Goal: Task Accomplishment & Management: Manage account settings

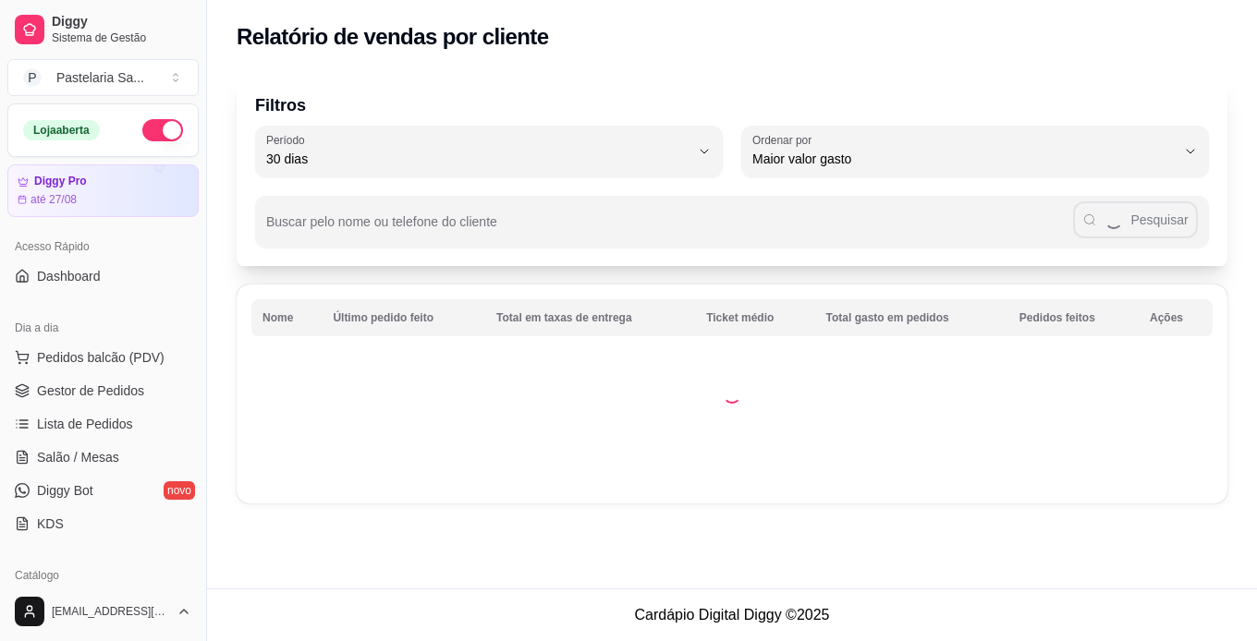
select select "30"
select select "HIGHEST_TOTAL_SPENT_WITH_ORDERS"
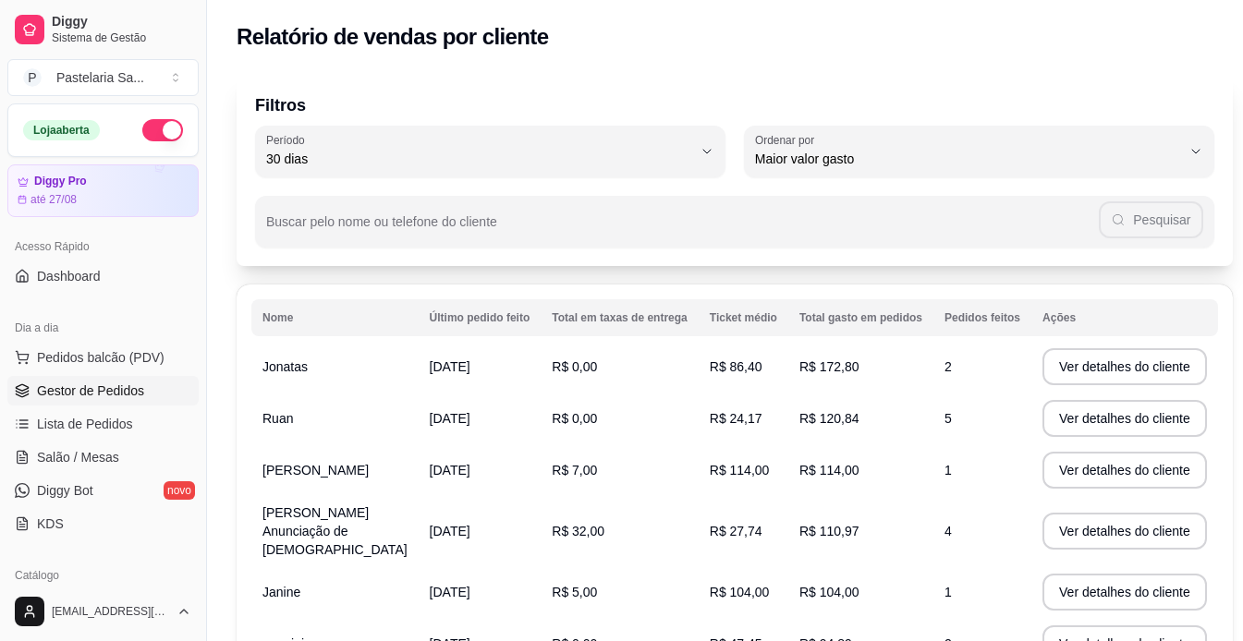
click at [128, 395] on span "Gestor de Pedidos" at bounding box center [90, 391] width 107 height 18
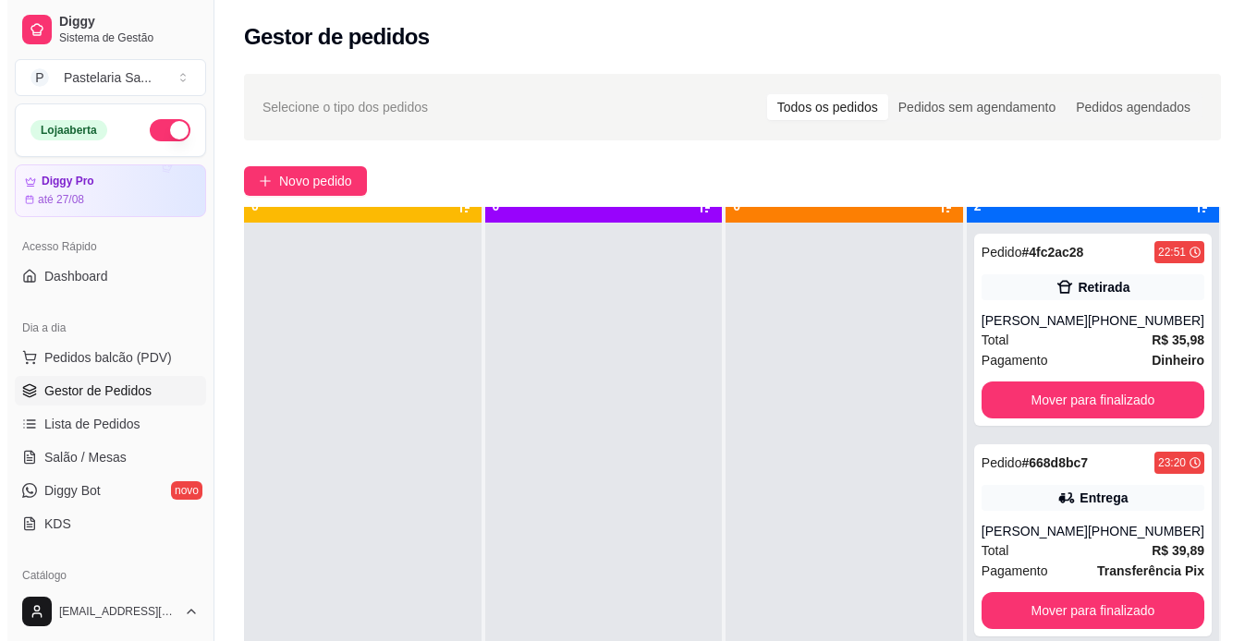
scroll to position [52, 0]
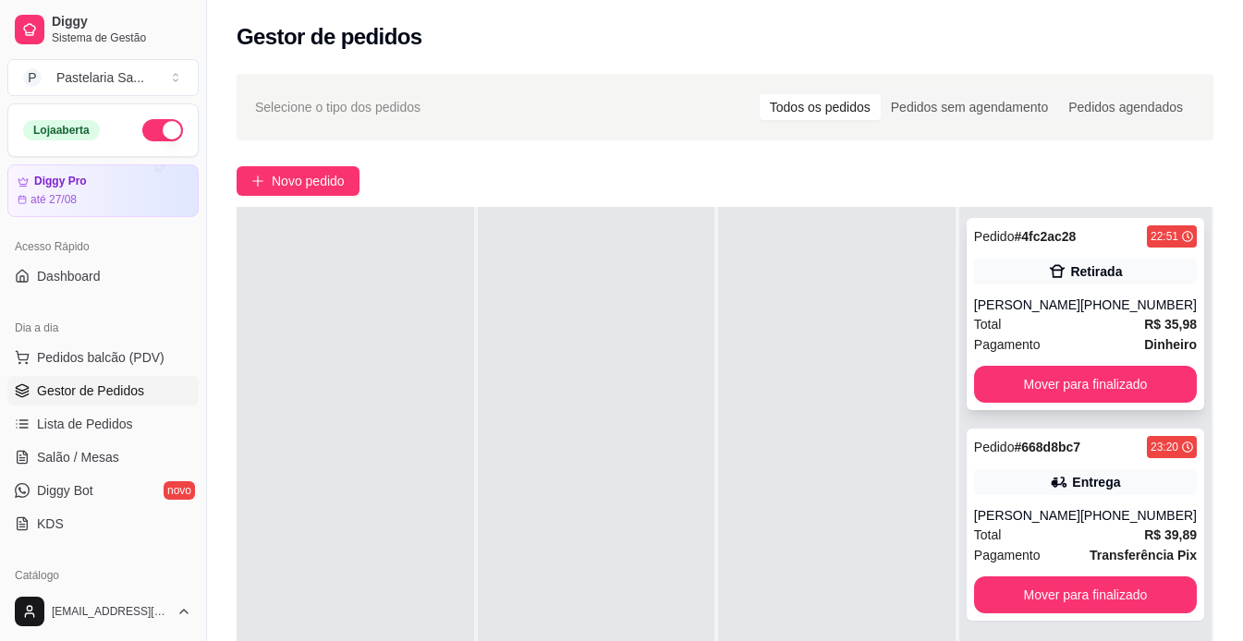
click at [1041, 286] on div "Pedido # 4fc2ac28 22:51 [PERSON_NAME] [PHONE_NUMBER] Total R$ 35,98 Pagamento D…" at bounding box center [1085, 314] width 237 height 192
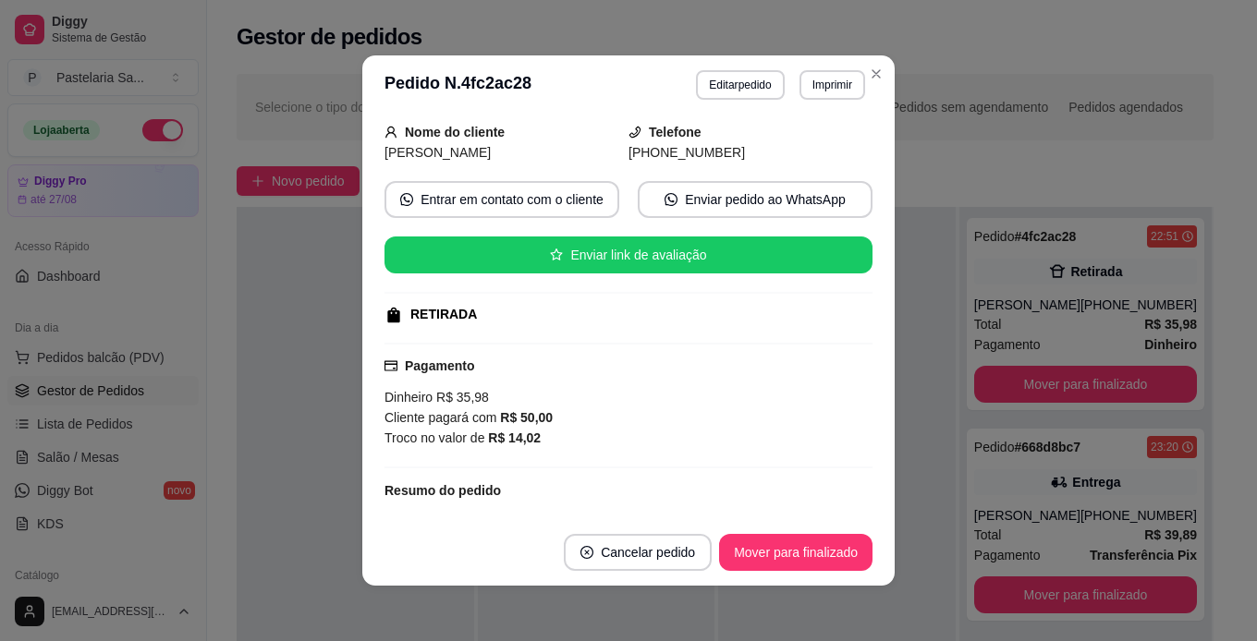
scroll to position [339, 0]
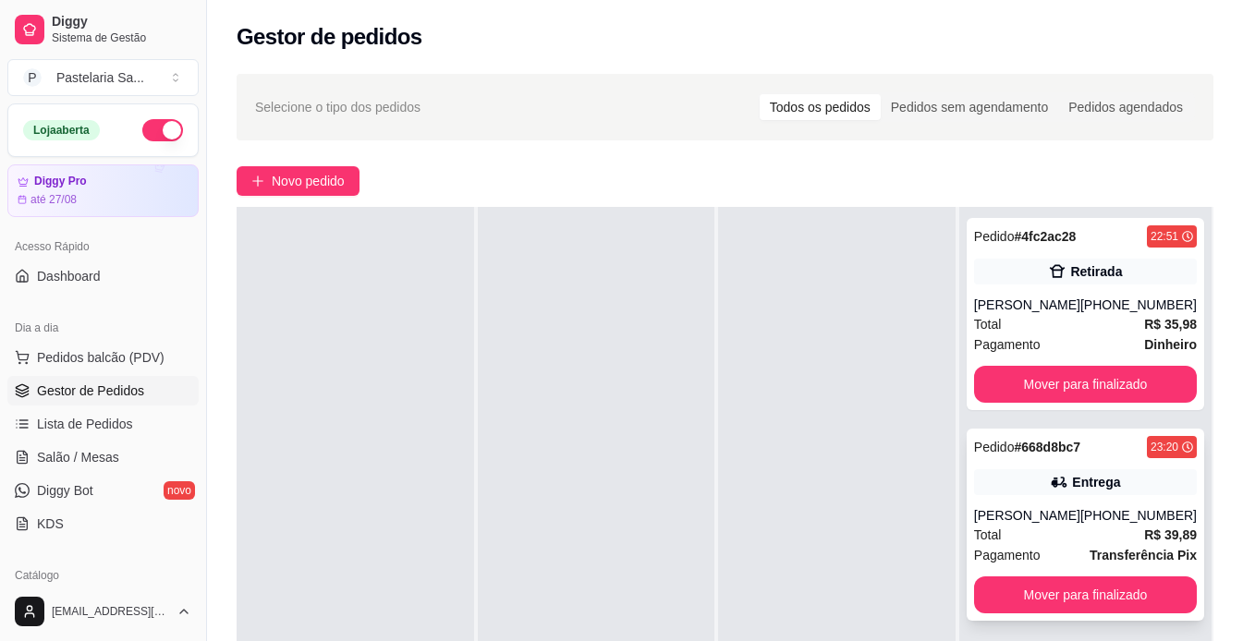
click at [1036, 488] on div "Entrega" at bounding box center [1085, 482] width 223 height 26
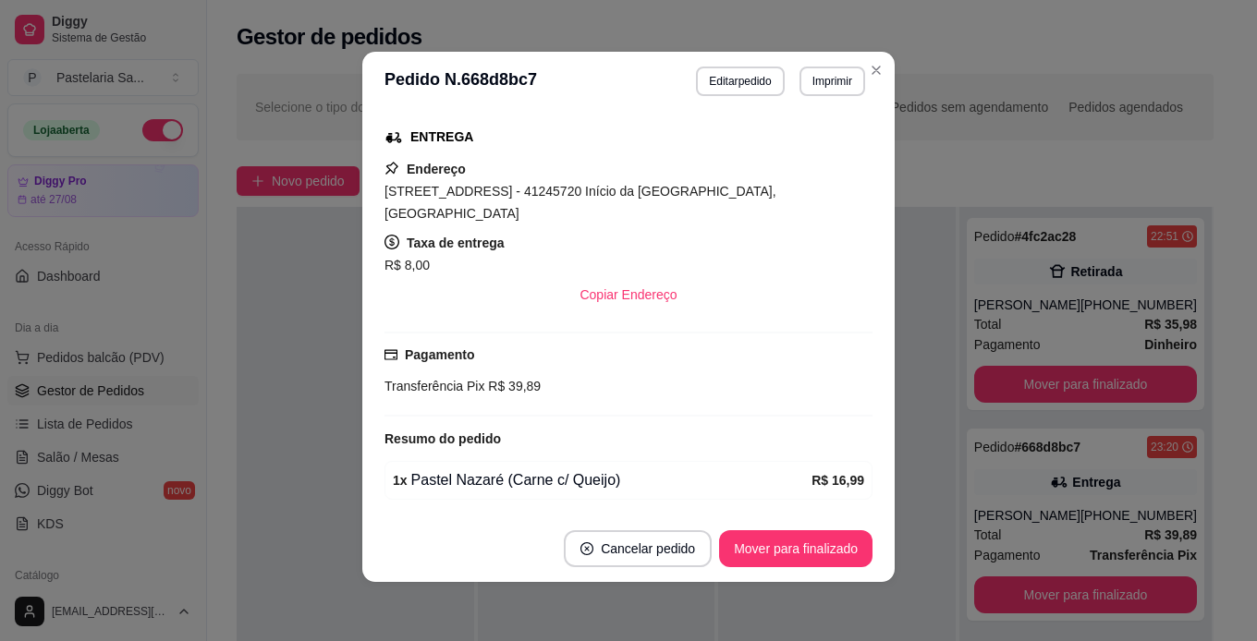
scroll to position [130, 0]
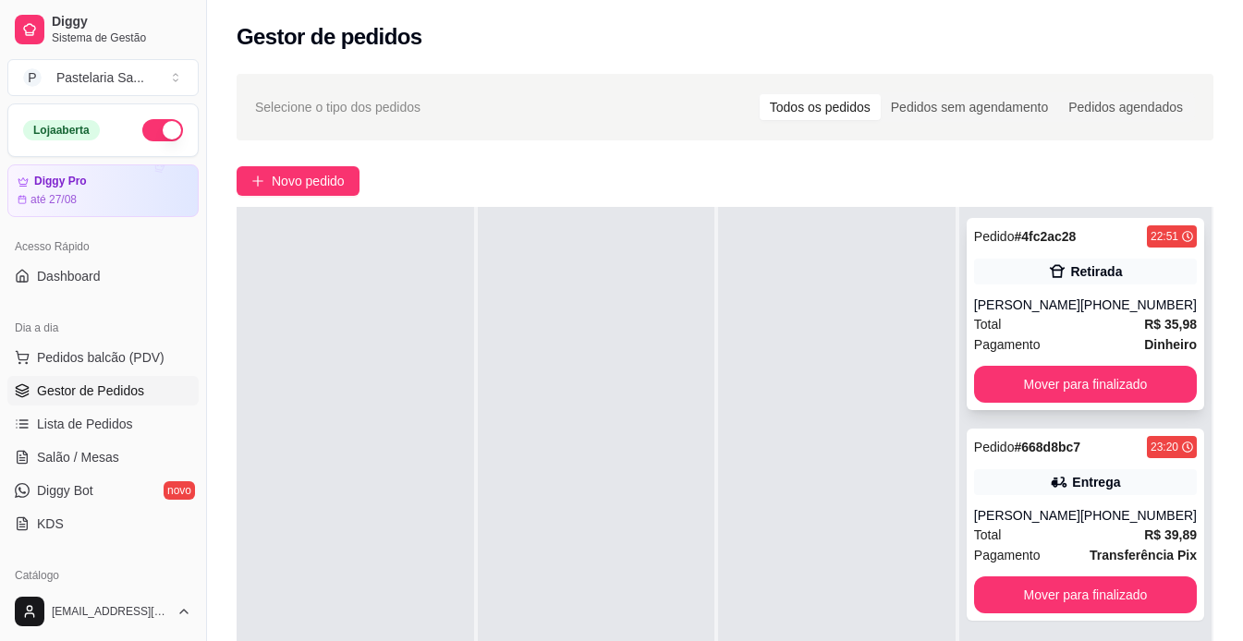
click at [1053, 322] on div "Total R$ 35,98" at bounding box center [1085, 324] width 223 height 20
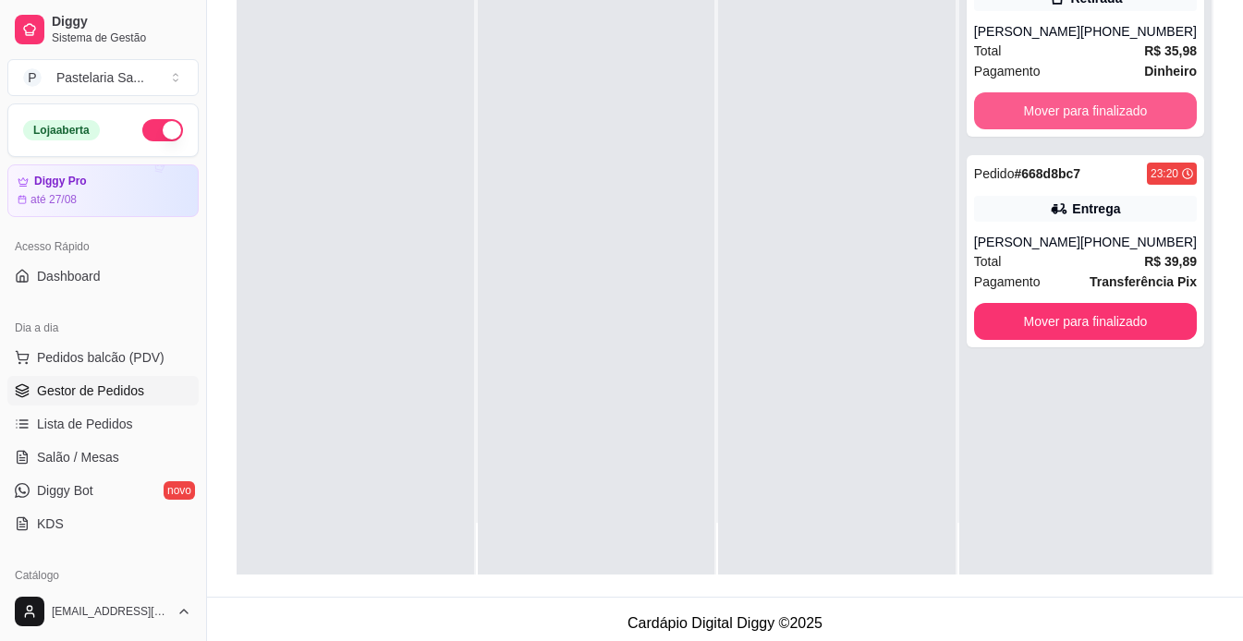
scroll to position [282, 0]
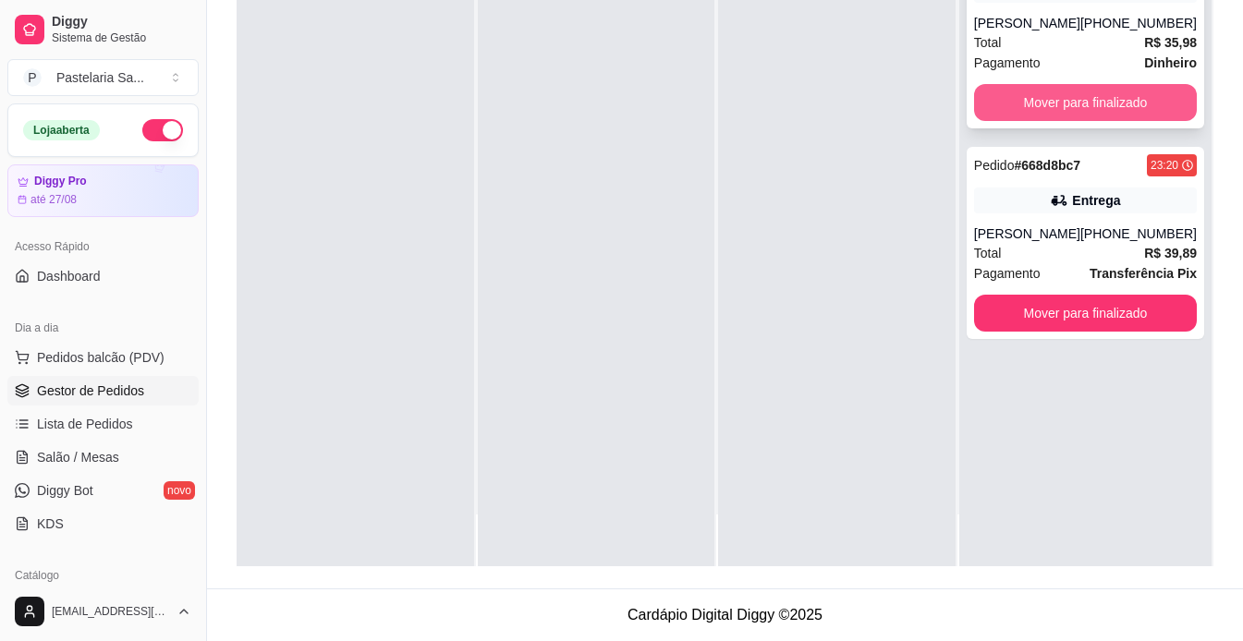
click at [1088, 110] on button "Mover para finalizado" at bounding box center [1085, 102] width 223 height 37
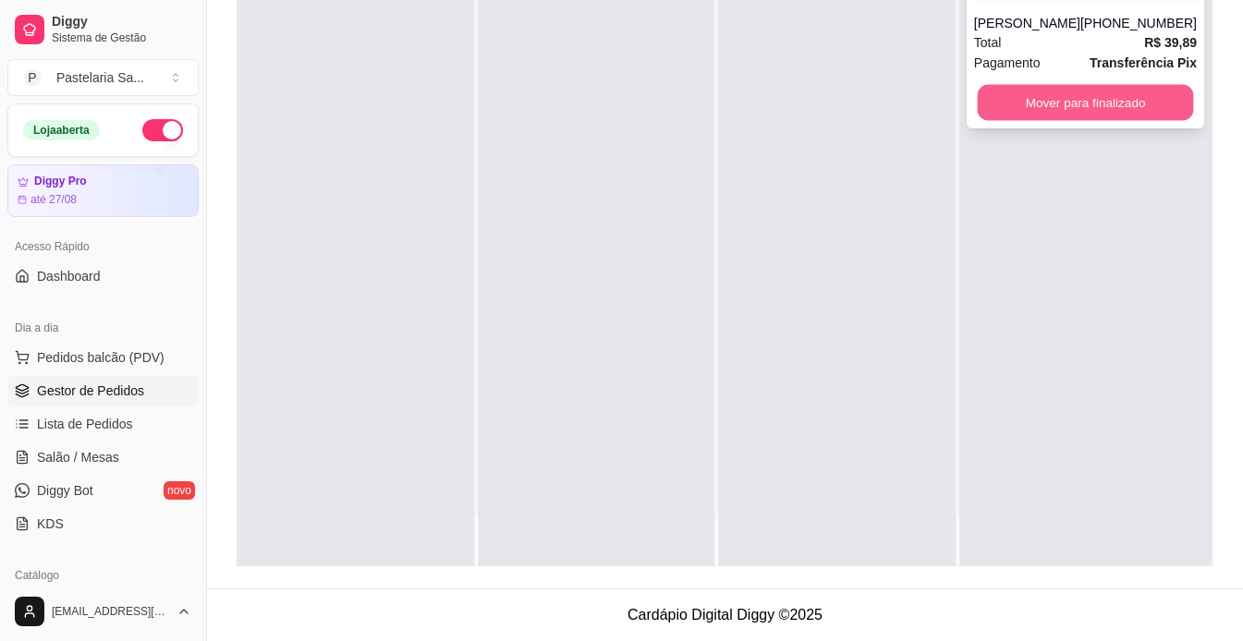
click at [1084, 115] on button "Mover para finalizado" at bounding box center [1085, 103] width 216 height 36
